Goal: Consume media (video, audio)

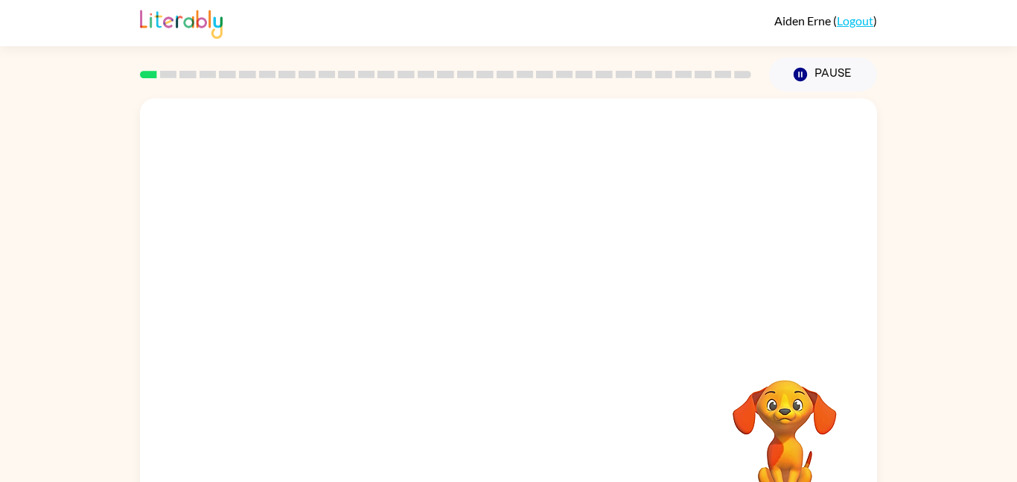
scroll to position [42, 0]
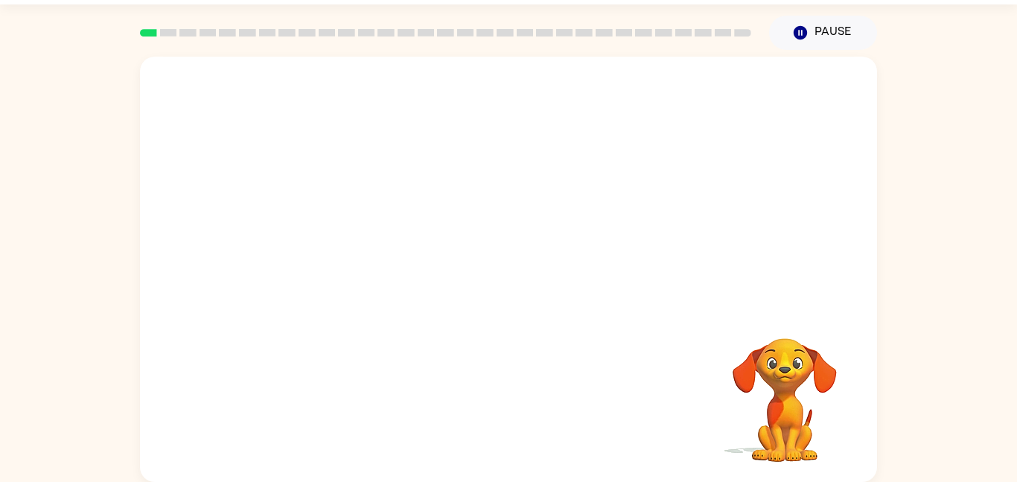
click at [475, 108] on video "Your browser must support playing .mp4 files to use Literably. Please try using…" at bounding box center [508, 182] width 737 height 250
click at [475, 111] on video "Your browser must support playing .mp4 files to use Literably. Please try using…" at bounding box center [508, 182] width 737 height 250
click at [470, 194] on video "Your browser must support playing .mp4 files to use Literably. Please try using…" at bounding box center [508, 182] width 737 height 250
click at [595, 198] on video "Your browser must support playing .mp4 files to use Literably. Please try using…" at bounding box center [508, 182] width 737 height 250
click at [518, 265] on div at bounding box center [508, 276] width 95 height 54
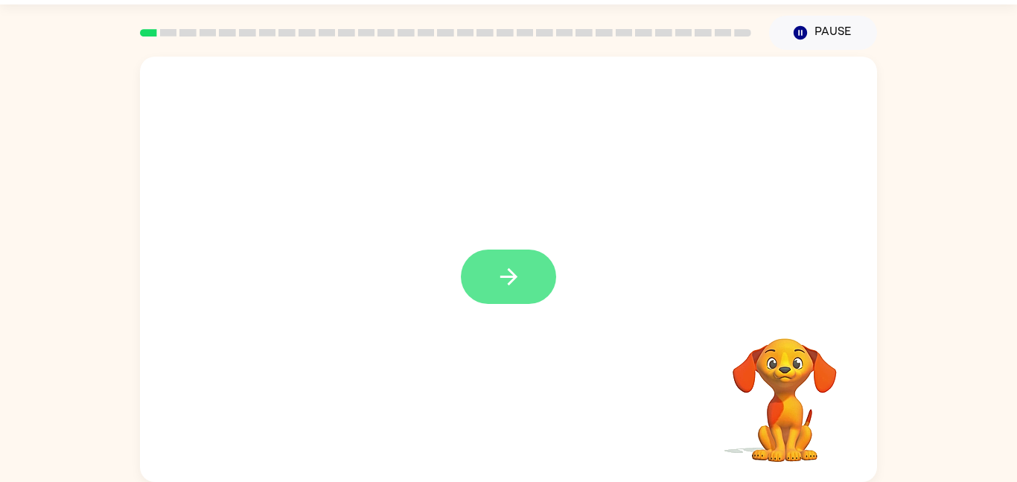
click at [487, 278] on button "button" at bounding box center [508, 276] width 95 height 54
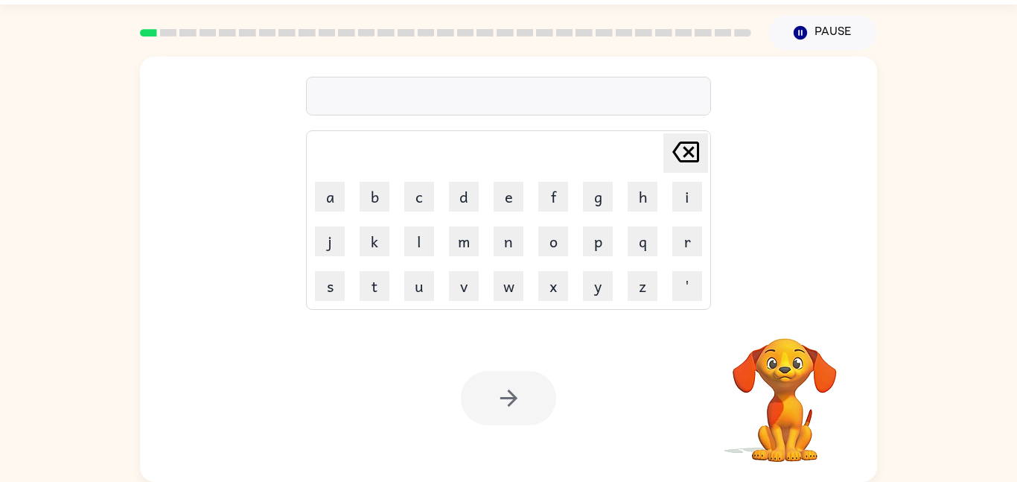
click at [486, 109] on div at bounding box center [508, 96] width 405 height 39
click at [485, 101] on div at bounding box center [508, 96] width 405 height 39
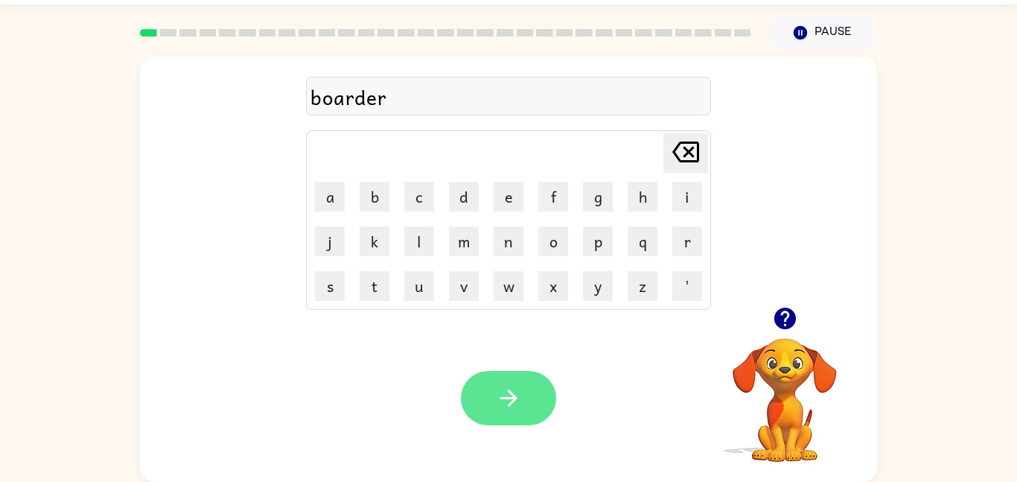
click at [517, 402] on icon "button" at bounding box center [509, 398] width 26 height 26
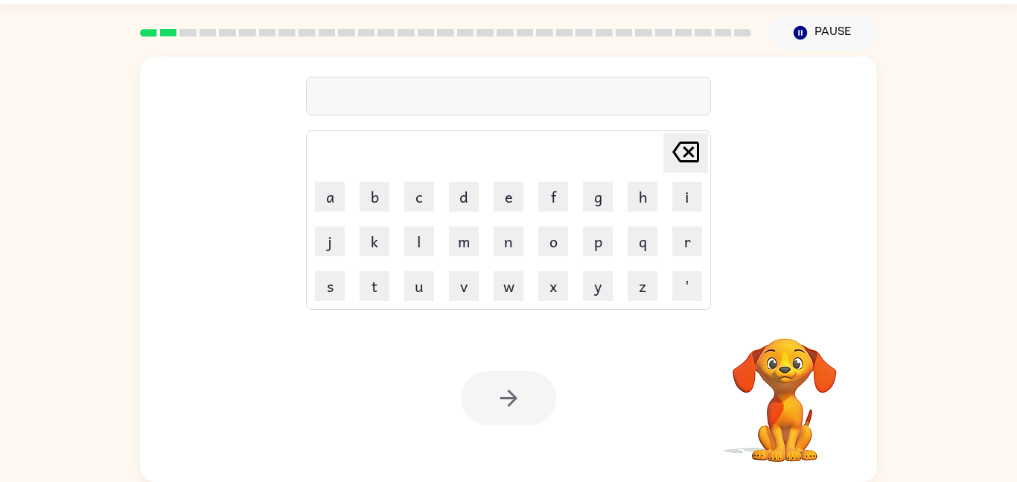
click at [428, 106] on div at bounding box center [508, 96] width 405 height 39
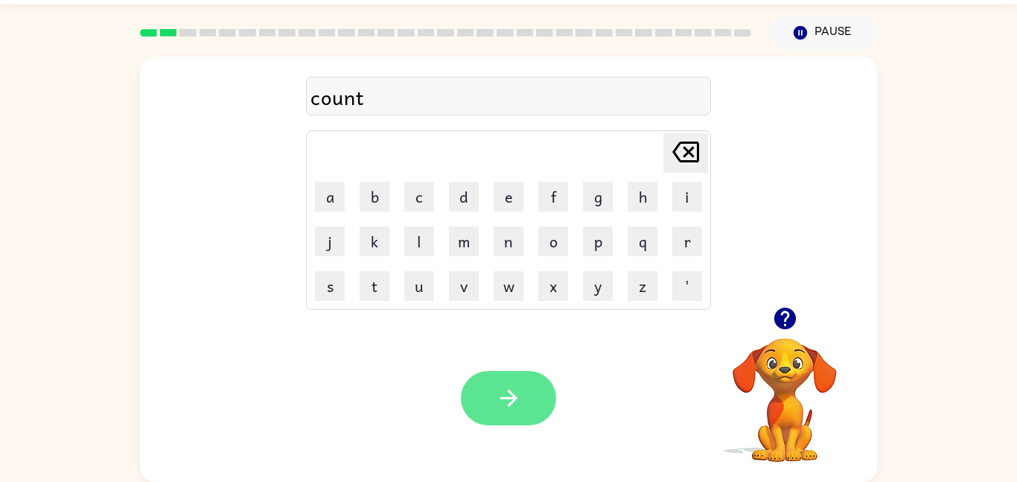
click at [537, 393] on button "button" at bounding box center [508, 398] width 95 height 54
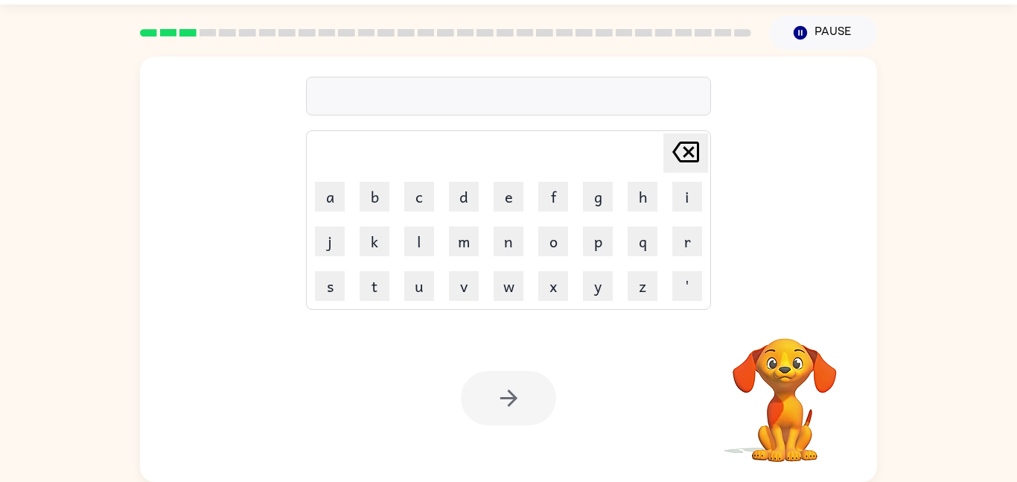
click at [466, 96] on div at bounding box center [508, 96] width 405 height 39
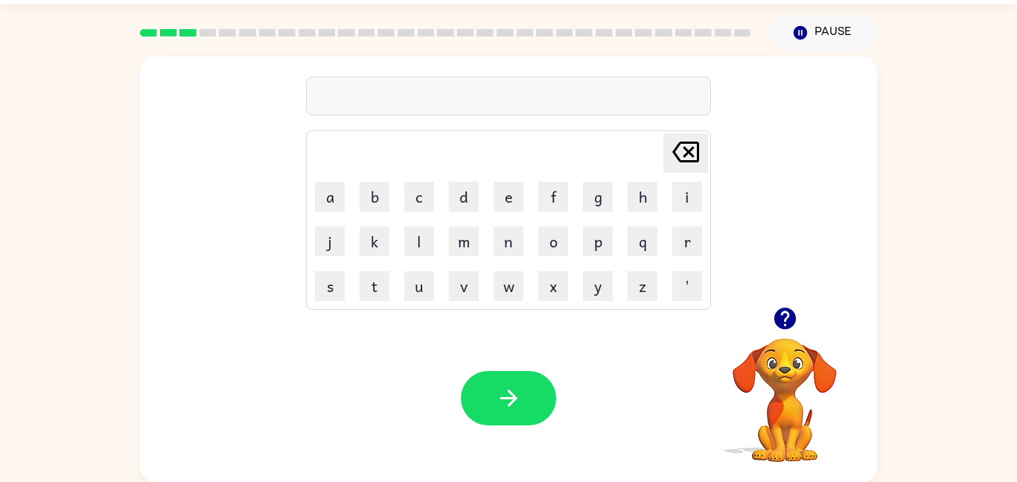
click at [464, 92] on div at bounding box center [508, 96] width 405 height 39
click at [439, 90] on div at bounding box center [508, 96] width 405 height 39
click at [505, 403] on icon "button" at bounding box center [509, 398] width 26 height 26
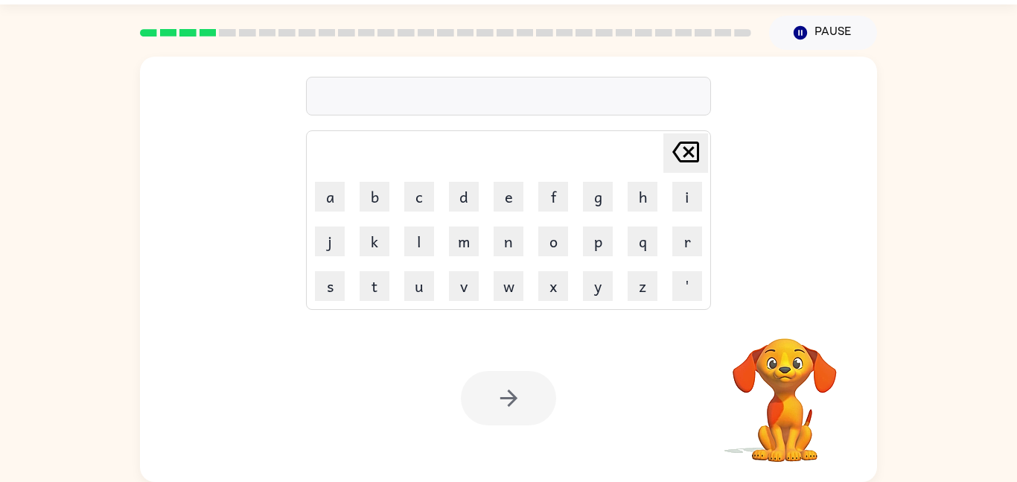
click at [378, 100] on div at bounding box center [508, 96] width 405 height 39
click at [450, 112] on div at bounding box center [508, 96] width 405 height 39
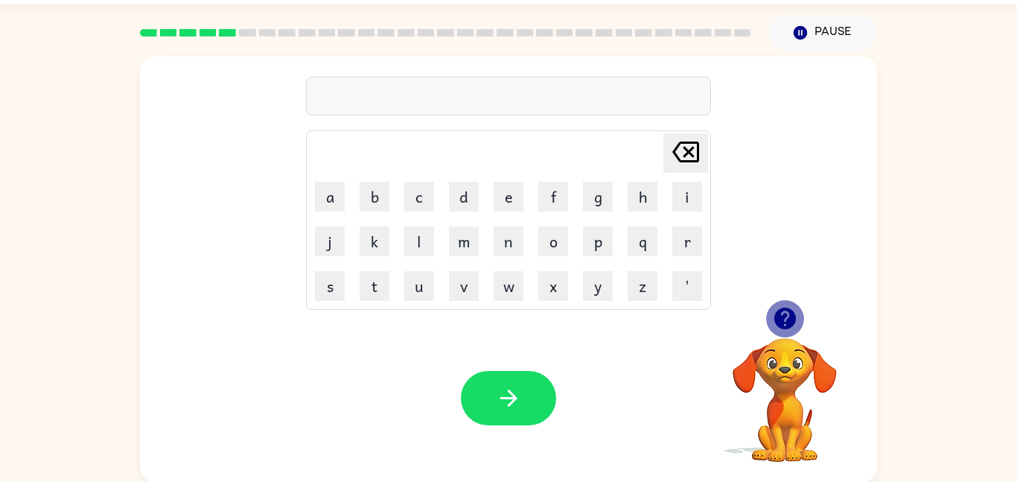
click at [789, 322] on icon "button" at bounding box center [784, 318] width 22 height 22
click at [493, 99] on div at bounding box center [508, 96] width 405 height 39
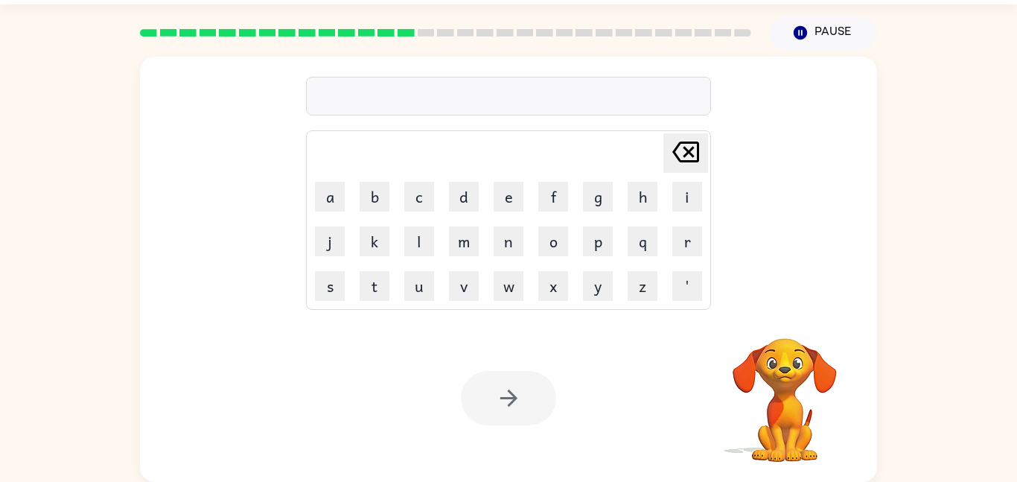
click at [459, 103] on div at bounding box center [508, 96] width 405 height 39
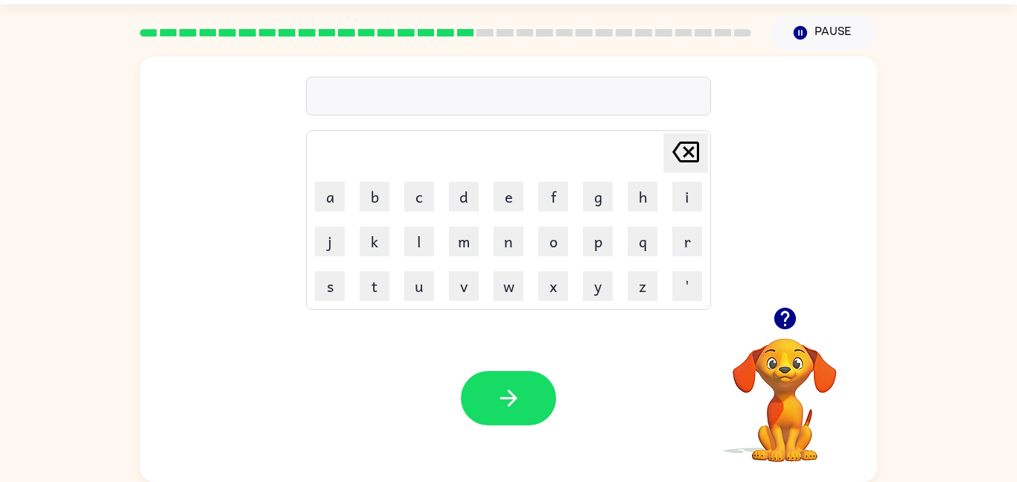
click at [781, 316] on icon "button" at bounding box center [784, 318] width 22 height 22
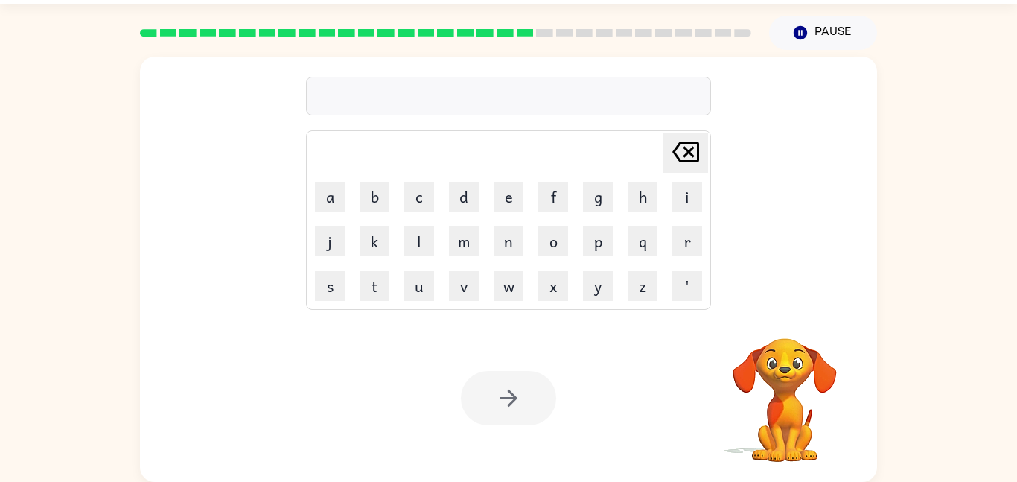
click at [618, 78] on div at bounding box center [508, 96] width 405 height 39
click at [613, 104] on div at bounding box center [508, 96] width 405 height 39
click at [601, 90] on div at bounding box center [508, 96] width 405 height 39
click at [528, 96] on div at bounding box center [508, 96] width 405 height 39
click at [534, 107] on div at bounding box center [508, 96] width 405 height 39
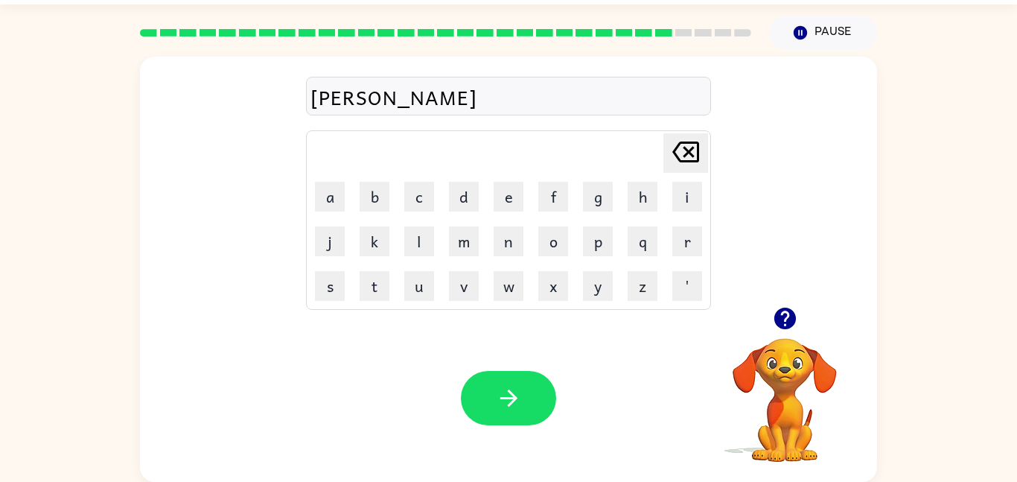
click at [325, 102] on div "[PERSON_NAME]" at bounding box center [508, 96] width 396 height 31
click at [329, 105] on div "[PERSON_NAME]" at bounding box center [508, 96] width 396 height 31
click at [348, 98] on div "[PERSON_NAME]" at bounding box center [508, 96] width 396 height 31
click at [349, 99] on div "[PERSON_NAME]" at bounding box center [508, 96] width 396 height 31
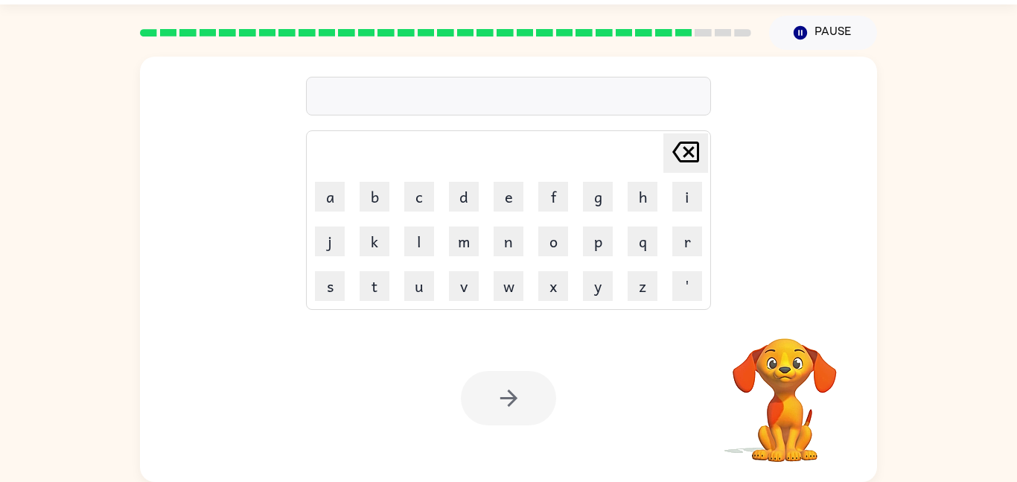
click at [349, 99] on div at bounding box center [508, 96] width 405 height 39
